Goal: Information Seeking & Learning: Learn about a topic

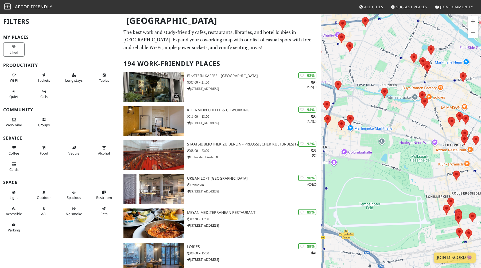
drag, startPoint x: 457, startPoint y: 51, endPoint x: 355, endPoint y: 83, distance: 107.6
click at [356, 82] on div at bounding box center [400, 147] width 160 height 268
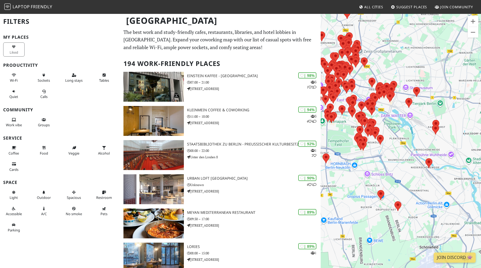
drag, startPoint x: 426, startPoint y: 111, endPoint x: 321, endPoint y: 122, distance: 105.5
click at [321, 122] on div at bounding box center [400, 147] width 160 height 268
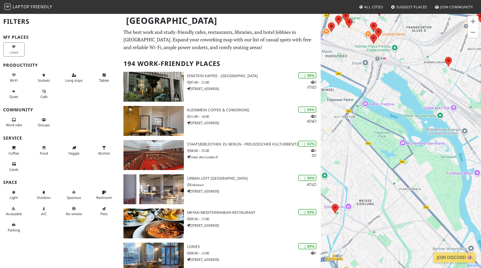
drag, startPoint x: 382, startPoint y: 110, endPoint x: 443, endPoint y: 115, distance: 61.0
click at [443, 115] on div at bounding box center [400, 147] width 160 height 268
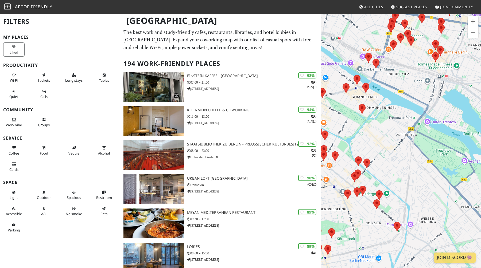
drag, startPoint x: 395, startPoint y: 94, endPoint x: 447, endPoint y: 111, distance: 54.5
click at [447, 111] on div at bounding box center [400, 147] width 160 height 268
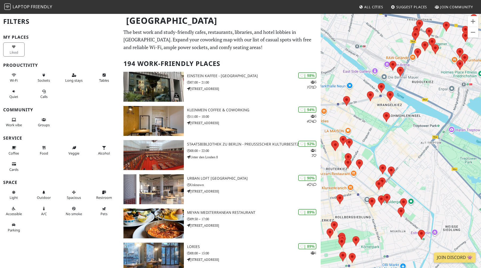
drag, startPoint x: 373, startPoint y: 128, endPoint x: 399, endPoint y: 136, distance: 27.4
click at [399, 136] on div at bounding box center [400, 147] width 160 height 268
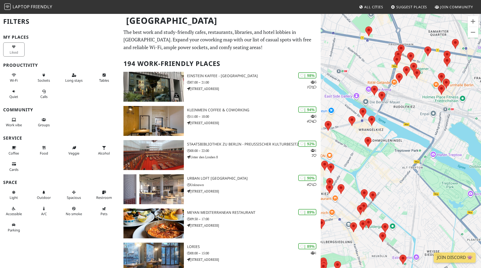
drag, startPoint x: 412, startPoint y: 121, endPoint x: 391, endPoint y: 145, distance: 31.8
click at [391, 145] on div at bounding box center [400, 147] width 160 height 268
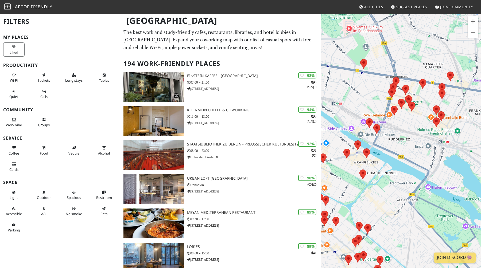
drag, startPoint x: 393, startPoint y: 122, endPoint x: 388, endPoint y: 155, distance: 33.8
click at [388, 155] on div at bounding box center [400, 147] width 160 height 268
click at [363, 149] on area at bounding box center [363, 149] width 0 height 0
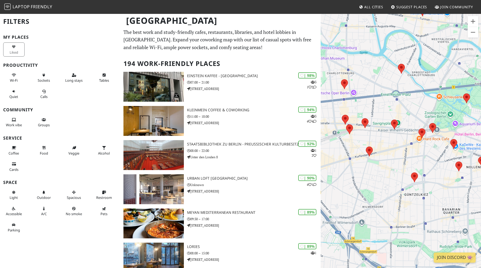
scroll to position [8, 0]
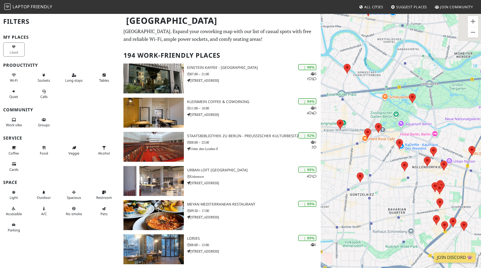
drag, startPoint x: 395, startPoint y: 139, endPoint x: 329, endPoint y: 139, distance: 65.7
click at [329, 139] on div "19grams Schlesi" at bounding box center [400, 147] width 160 height 268
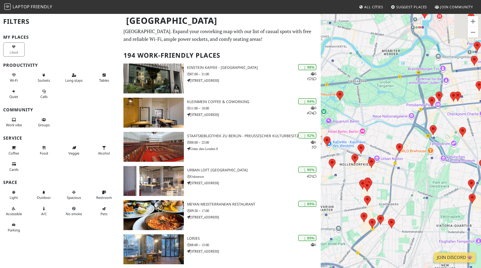
drag, startPoint x: 416, startPoint y: 150, endPoint x: 381, endPoint y: 145, distance: 35.8
click at [381, 145] on div "19grams Schlesi" at bounding box center [400, 147] width 160 height 268
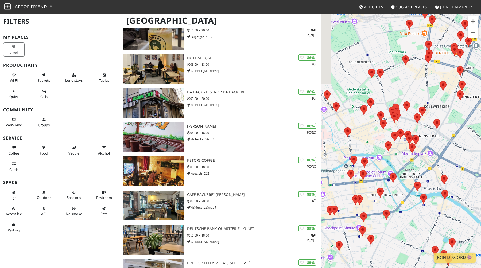
scroll to position [423, 0]
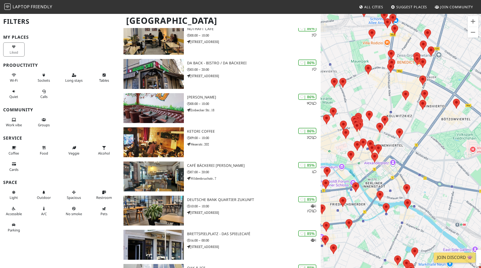
click at [421, 140] on div "19grams Schlesi" at bounding box center [400, 147] width 160 height 268
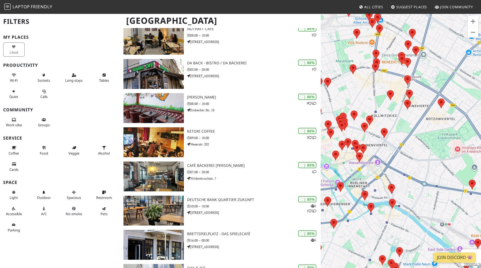
drag, startPoint x: 421, startPoint y: 140, endPoint x: 406, endPoint y: 140, distance: 15.2
click at [406, 140] on div "19grams Schlesi" at bounding box center [400, 147] width 160 height 268
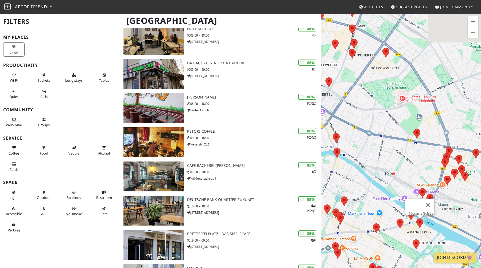
drag, startPoint x: 433, startPoint y: 164, endPoint x: 380, endPoint y: 107, distance: 77.6
click at [380, 107] on div "19grams Schlesi" at bounding box center [400, 147] width 160 height 268
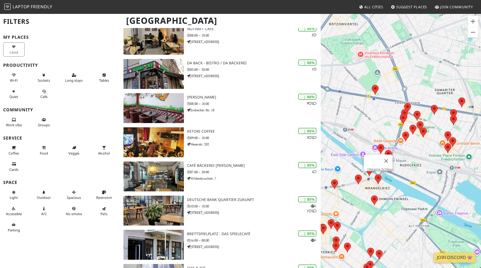
drag, startPoint x: 397, startPoint y: 117, endPoint x: 420, endPoint y: 174, distance: 60.5
click at [420, 174] on div "19grams Schlesi" at bounding box center [400, 147] width 160 height 268
click at [381, 167] on link "19grams Schlesi" at bounding box center [380, 169] width 26 height 4
click at [375, 155] on div at bounding box center [373, 161] width 13 height 13
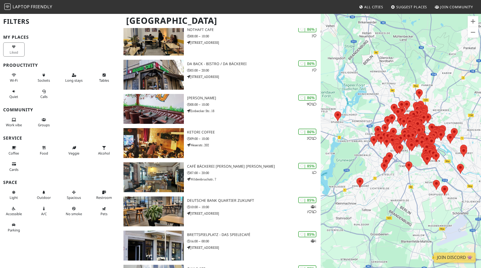
scroll to position [423, 0]
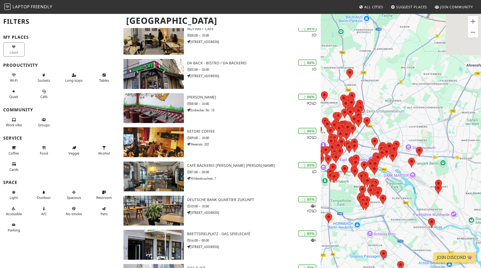
drag, startPoint x: 412, startPoint y: 164, endPoint x: 327, endPoint y: 229, distance: 106.4
click at [327, 229] on div at bounding box center [400, 147] width 160 height 268
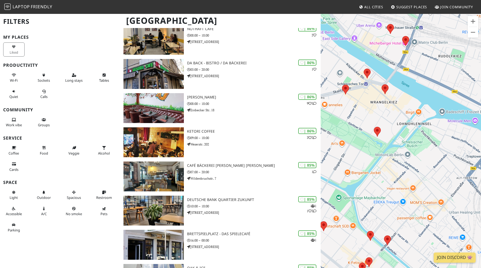
drag, startPoint x: 393, startPoint y: 163, endPoint x: 415, endPoint y: 183, distance: 30.1
click at [415, 183] on div at bounding box center [400, 147] width 160 height 268
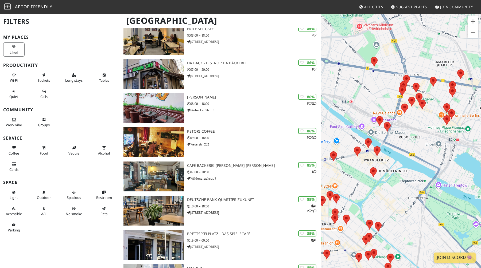
drag, startPoint x: 438, startPoint y: 130, endPoint x: 415, endPoint y: 150, distance: 30.5
click at [415, 150] on div at bounding box center [400, 147] width 160 height 268
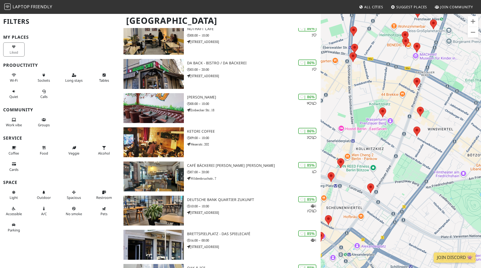
click at [9, 10] on img at bounding box center [7, 6] width 6 height 6
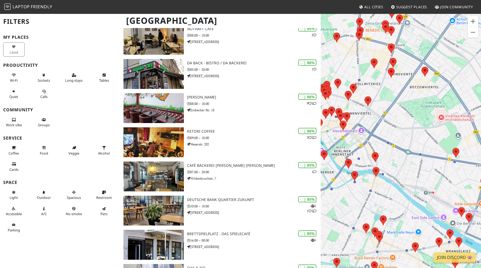
drag, startPoint x: 439, startPoint y: 159, endPoint x: 408, endPoint y: 115, distance: 53.8
click at [408, 115] on div at bounding box center [400, 147] width 160 height 268
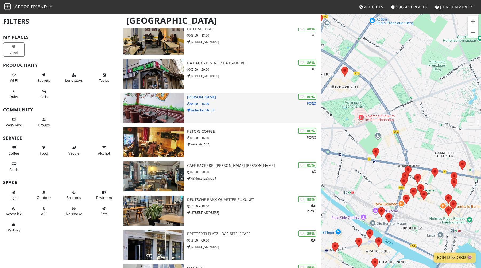
scroll to position [423, 0]
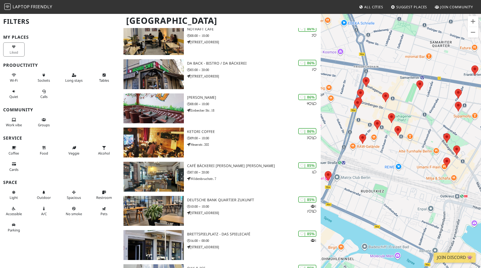
drag, startPoint x: 396, startPoint y: 137, endPoint x: 382, endPoint y: 162, distance: 28.0
click at [383, 162] on div at bounding box center [400, 147] width 160 height 268
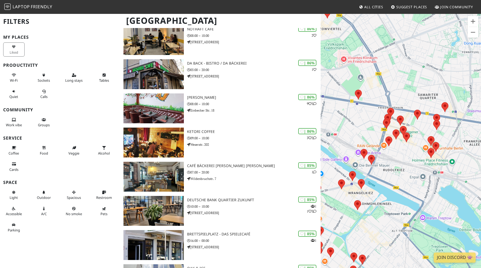
drag, startPoint x: 375, startPoint y: 170, endPoint x: 395, endPoint y: 162, distance: 21.3
click at [395, 162] on div at bounding box center [400, 147] width 160 height 268
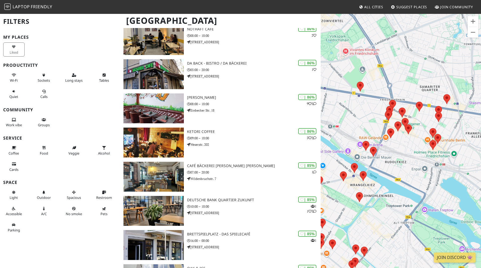
drag, startPoint x: 387, startPoint y: 179, endPoint x: 401, endPoint y: 126, distance: 54.9
click at [401, 126] on div at bounding box center [400, 147] width 160 height 268
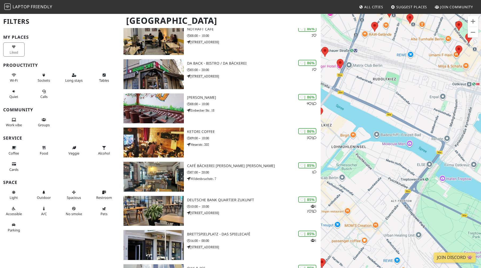
drag, startPoint x: 426, startPoint y: 144, endPoint x: 411, endPoint y: 144, distance: 14.4
click at [411, 144] on div at bounding box center [400, 147] width 160 height 268
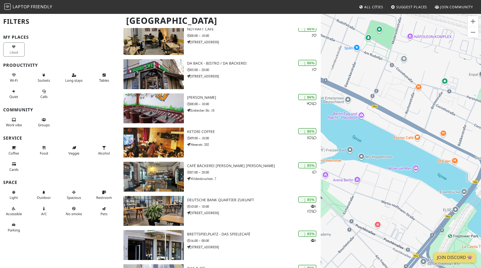
click at [401, 141] on div at bounding box center [400, 147] width 160 height 268
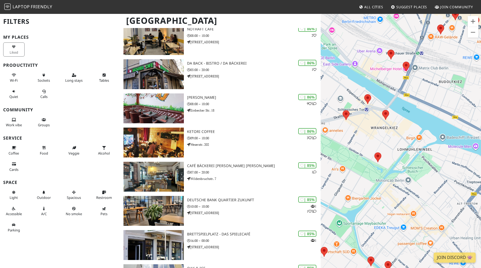
drag, startPoint x: 368, startPoint y: 121, endPoint x: 441, endPoint y: 122, distance: 72.3
click at [441, 122] on div at bounding box center [400, 147] width 160 height 268
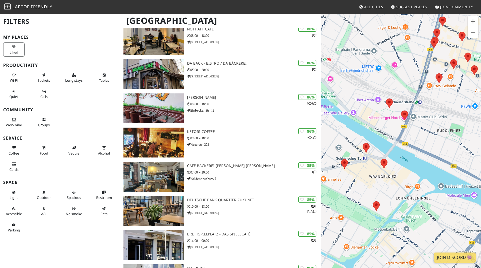
drag, startPoint x: 428, startPoint y: 79, endPoint x: 427, endPoint y: 129, distance: 49.4
click at [427, 129] on div at bounding box center [400, 147] width 160 height 268
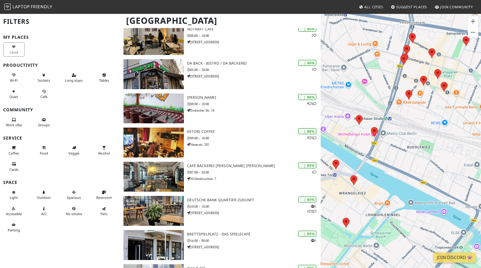
drag, startPoint x: 430, startPoint y: 131, endPoint x: 398, endPoint y: 148, distance: 35.5
click at [398, 148] on div at bounding box center [400, 147] width 160 height 268
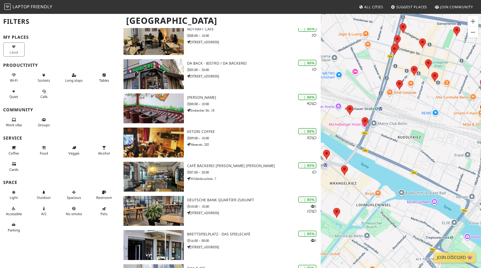
drag, startPoint x: 438, startPoint y: 177, endPoint x: 428, endPoint y: 166, distance: 14.7
click at [429, 167] on div at bounding box center [400, 147] width 160 height 268
